Goal: Information Seeking & Learning: Learn about a topic

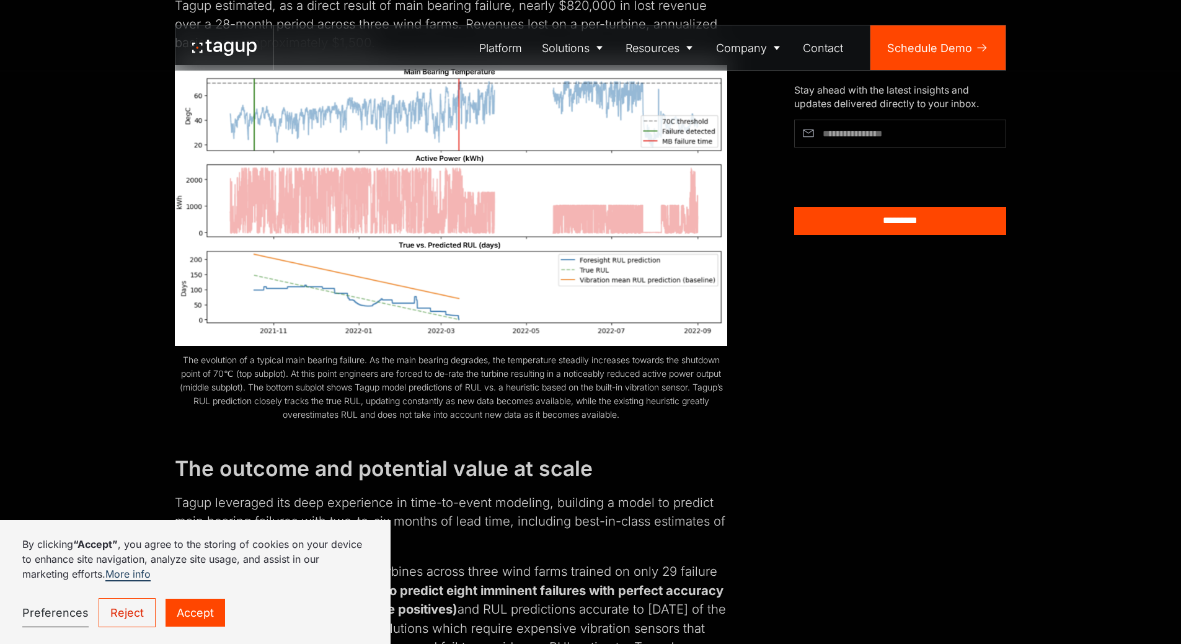
click at [180, 611] on link "Accept" at bounding box center [196, 613] width 60 height 28
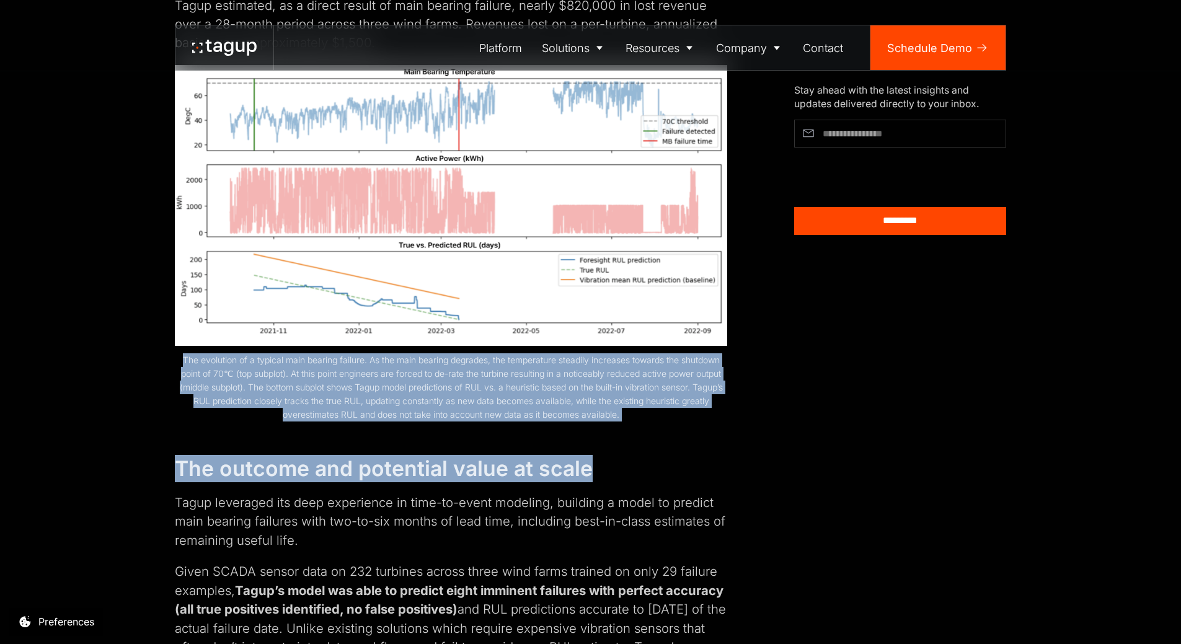
drag, startPoint x: 172, startPoint y: 341, endPoint x: 666, endPoint y: 414, distance: 498.8
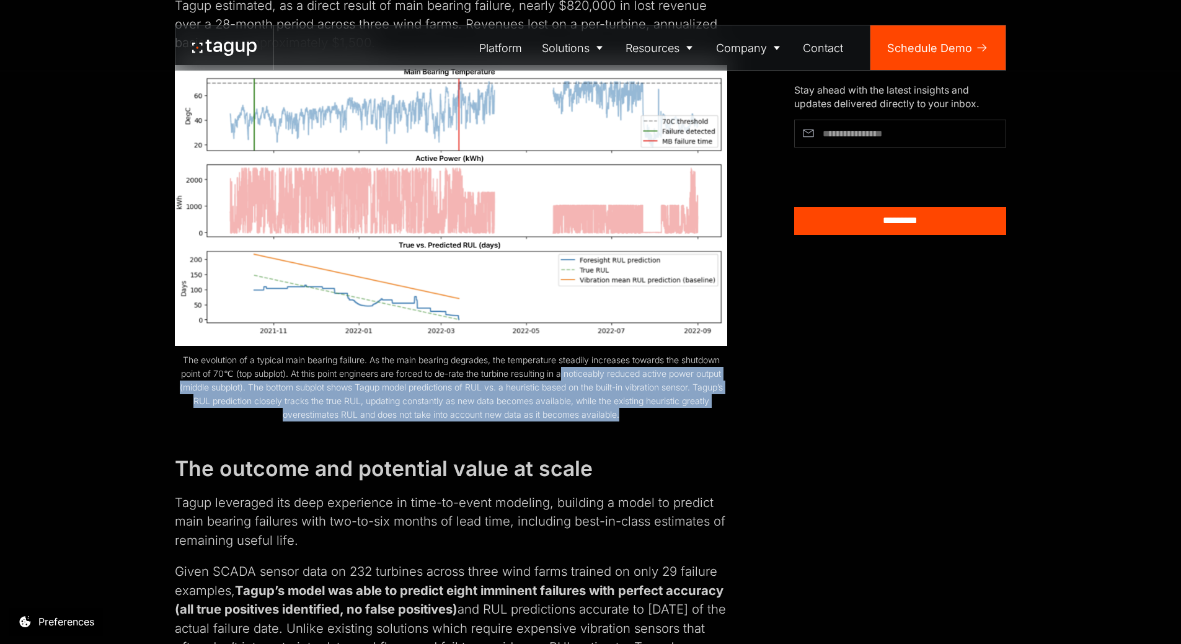
drag, startPoint x: 581, startPoint y: 388, endPoint x: 647, endPoint y: 368, distance: 68.8
click at [638, 365] on figcaption "The evolution of a typical main bearing failure. As the main bearing degrades, …" at bounding box center [451, 387] width 552 height 68
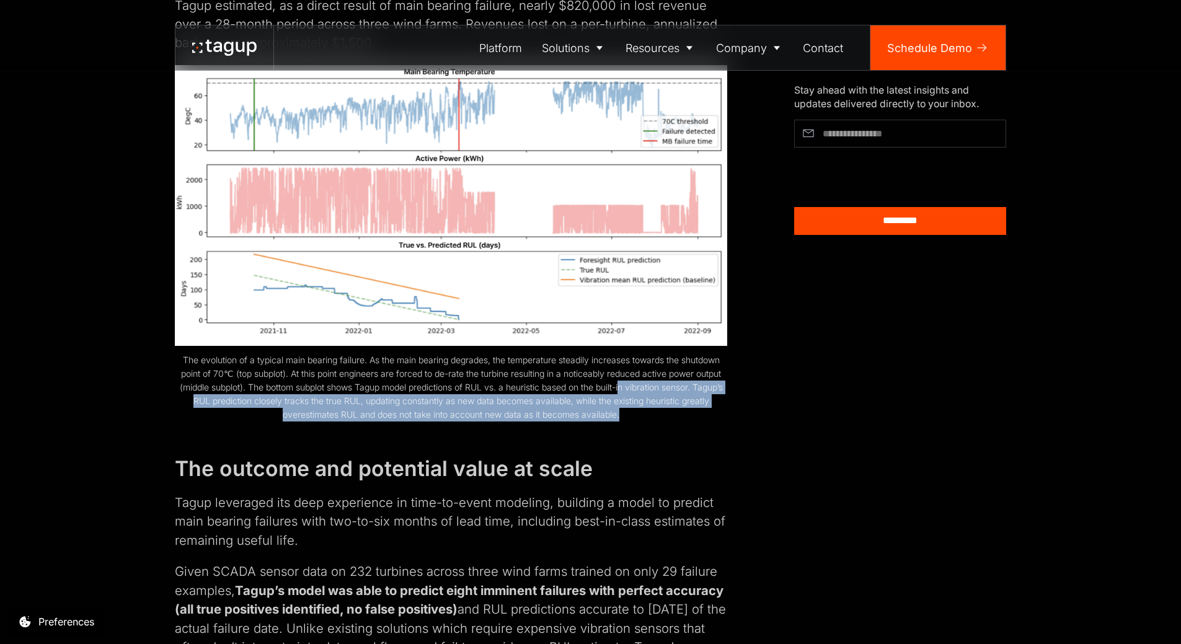
click at [699, 368] on figcaption "The evolution of a typical main bearing failure. As the main bearing degrades, …" at bounding box center [451, 387] width 552 height 68
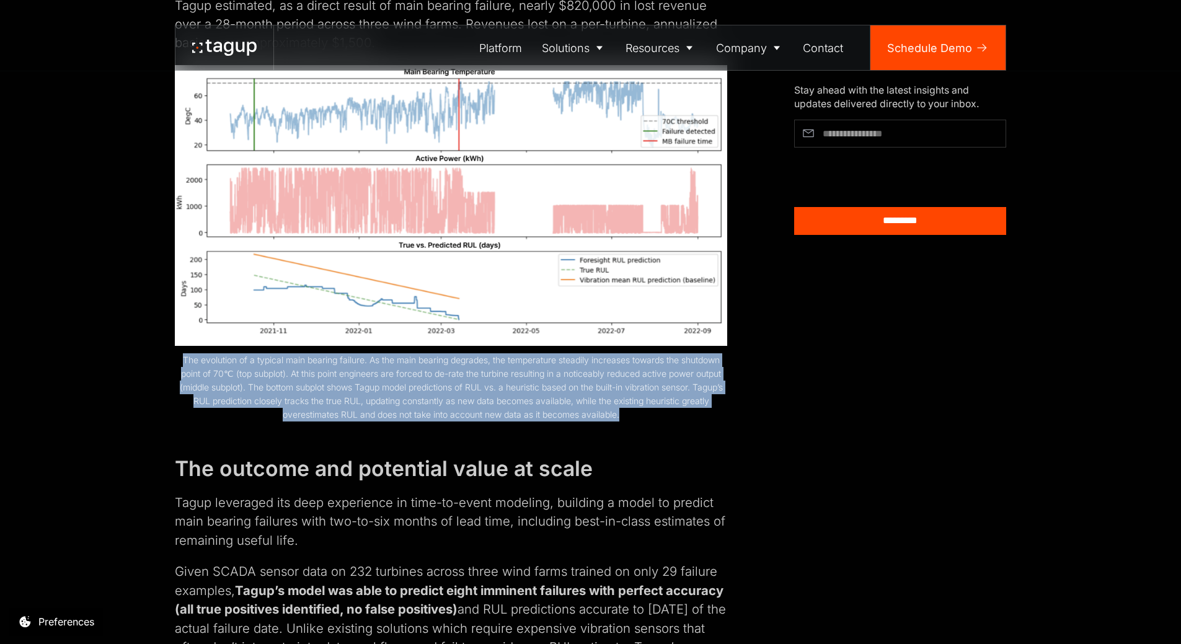
drag, startPoint x: 657, startPoint y: 395, endPoint x: 175, endPoint y: 345, distance: 485.0
click at [175, 353] on figcaption "The evolution of a typical main bearing failure. As the main bearing degrades, …" at bounding box center [451, 387] width 552 height 68
drag, startPoint x: 175, startPoint y: 345, endPoint x: 715, endPoint y: 391, distance: 541.9
click at [715, 391] on figcaption "The evolution of a typical main bearing failure. As the main bearing degrades, …" at bounding box center [451, 387] width 552 height 68
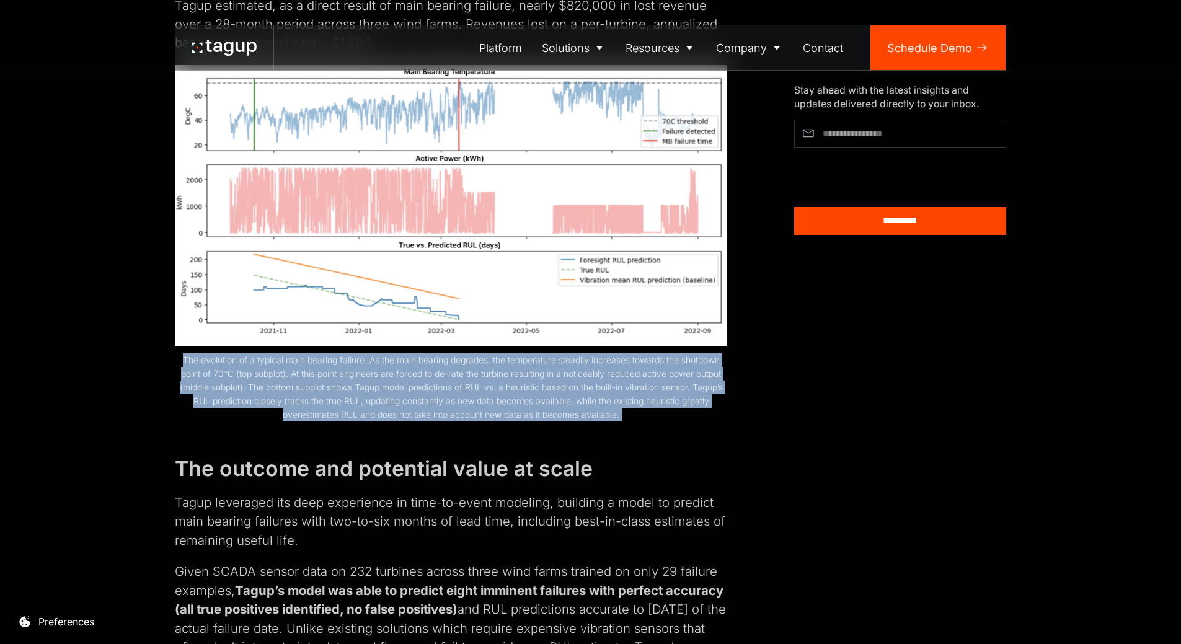
click at [715, 391] on figcaption "The evolution of a typical main bearing failure. As the main bearing degrades, …" at bounding box center [451, 387] width 552 height 68
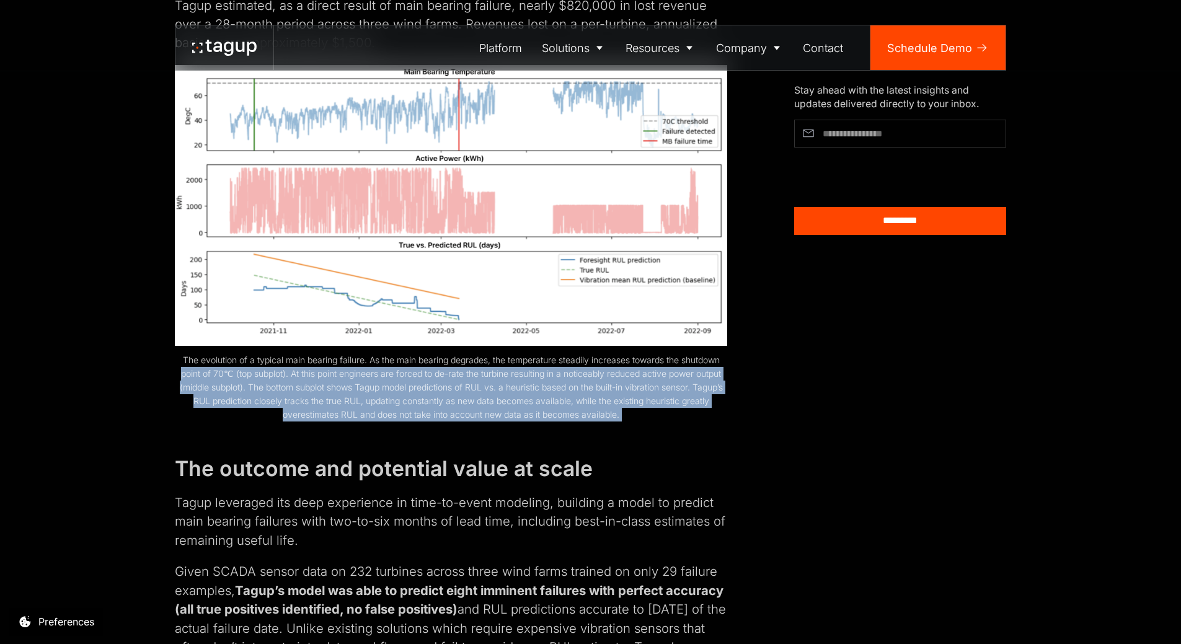
drag, startPoint x: 715, startPoint y: 391, endPoint x: 121, endPoint y: 350, distance: 595.3
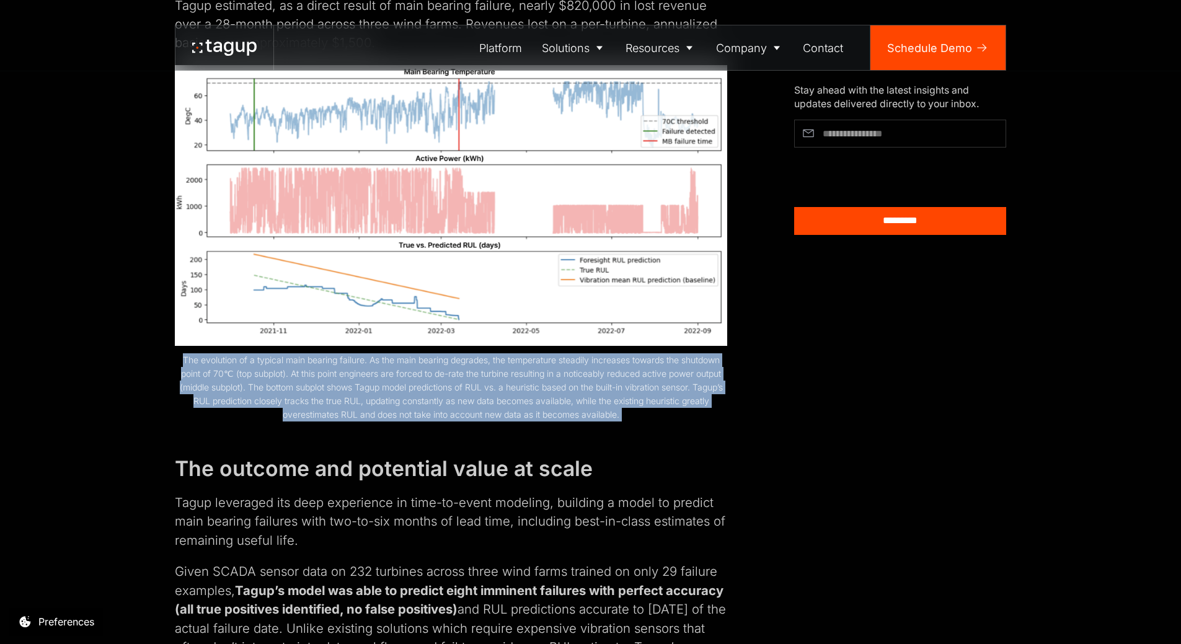
drag, startPoint x: 134, startPoint y: 346, endPoint x: 695, endPoint y: 399, distance: 563.5
click at [695, 399] on figcaption "The evolution of a typical main bearing failure. As the main bearing degrades, …" at bounding box center [451, 387] width 552 height 68
drag, startPoint x: 695, startPoint y: 399, endPoint x: 162, endPoint y: 338, distance: 536.5
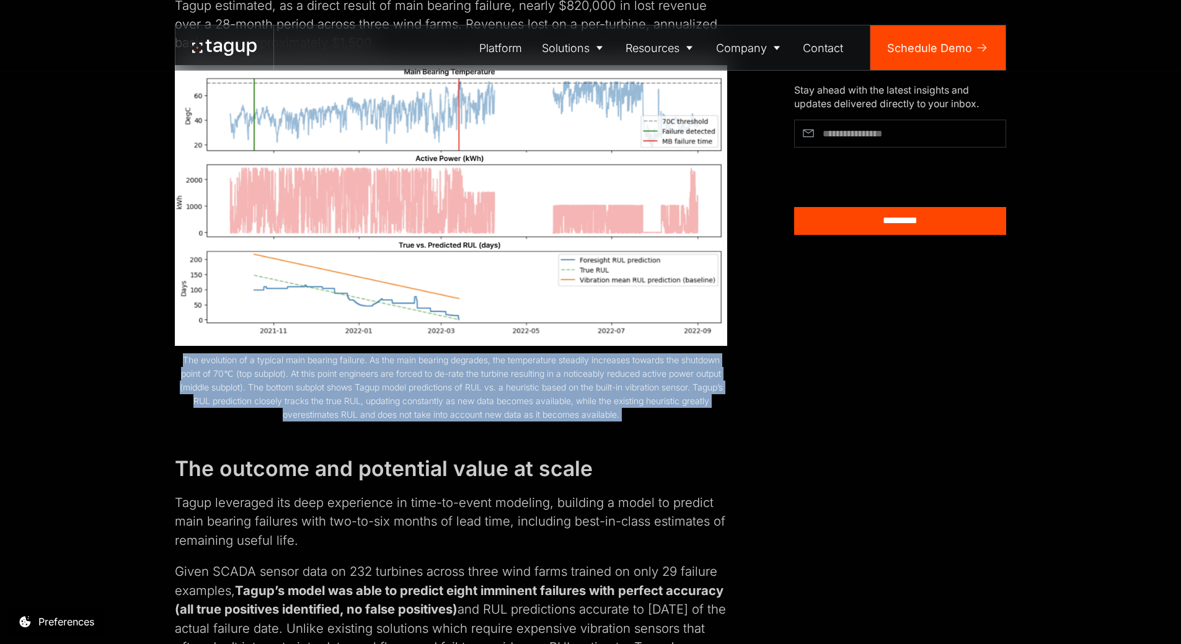
drag, startPoint x: 162, startPoint y: 338, endPoint x: 713, endPoint y: 395, distance: 554.0
click at [713, 395] on figcaption "The evolution of a typical main bearing failure. As the main bearing degrades, …" at bounding box center [451, 387] width 552 height 68
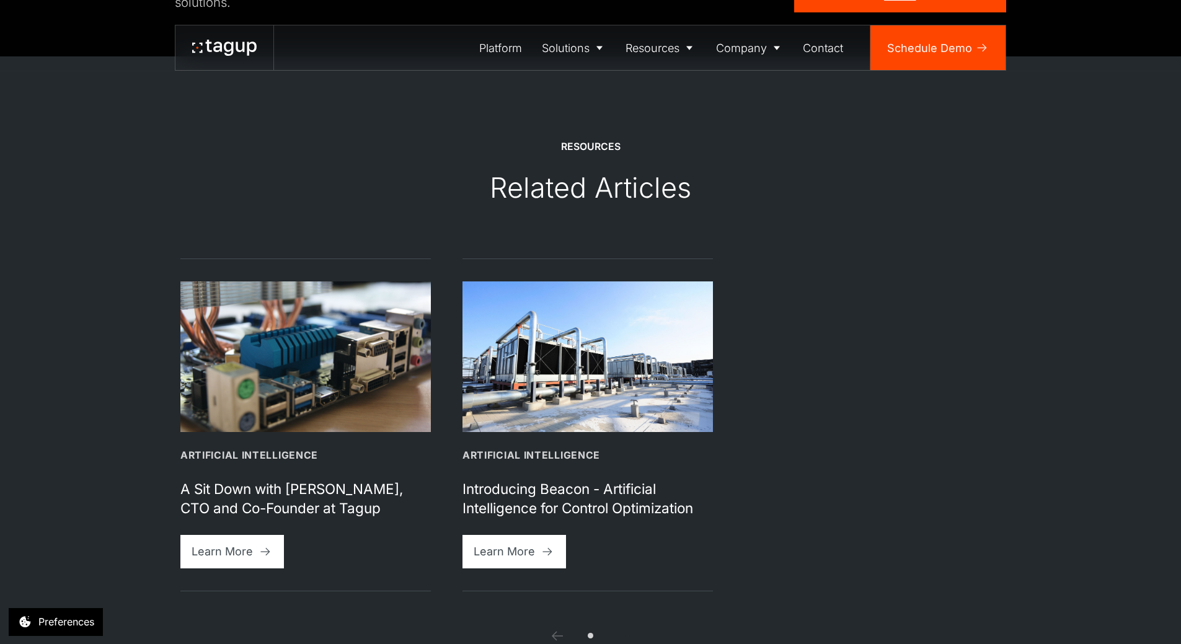
scroll to position [2643, 0]
